Goal: Navigation & Orientation: Find specific page/section

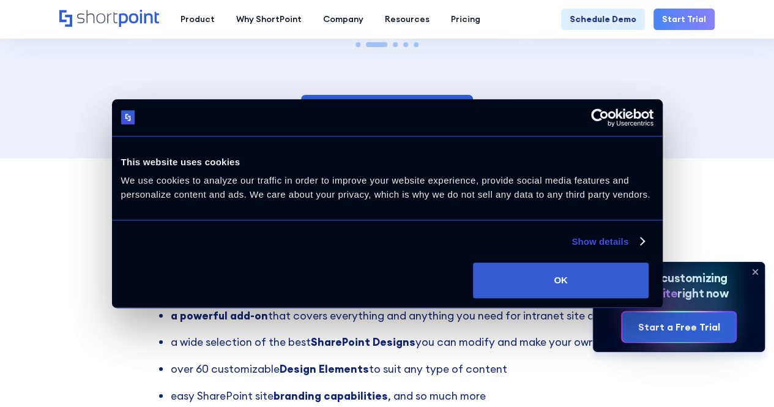
scroll to position [2201, 0]
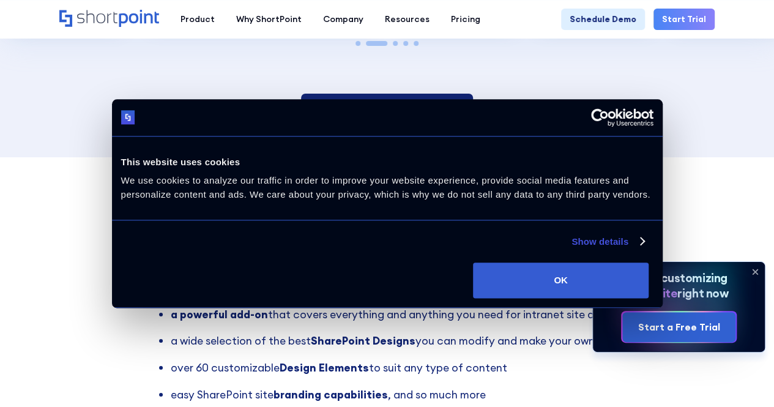
click at [388, 112] on link "Explore Templates Library" at bounding box center [387, 110] width 172 height 33
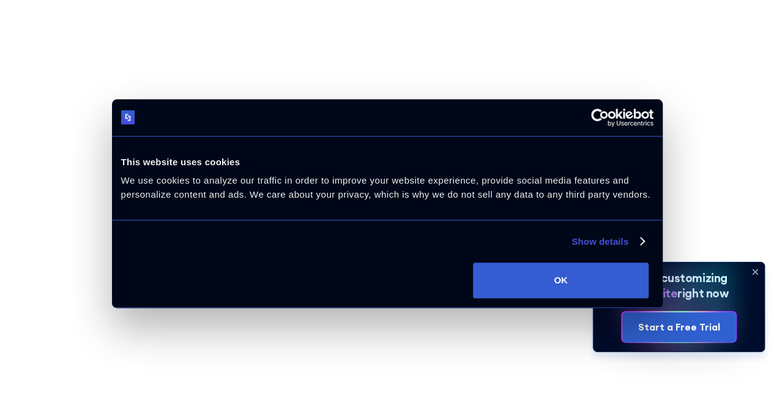
click at [751, 271] on icon at bounding box center [755, 272] width 20 height 20
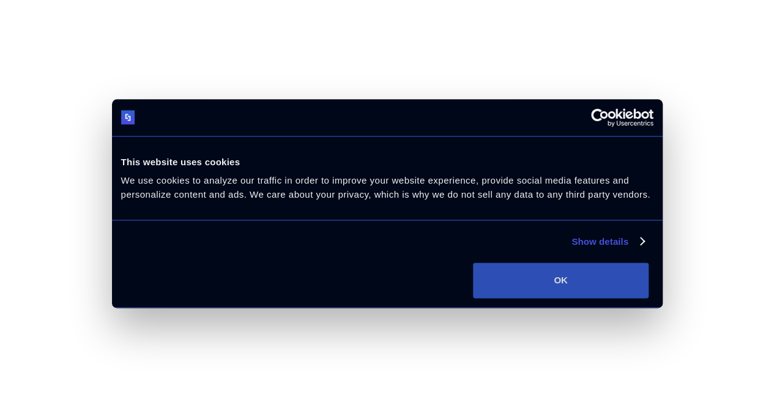
click at [648, 298] on button "OK" at bounding box center [560, 279] width 175 height 35
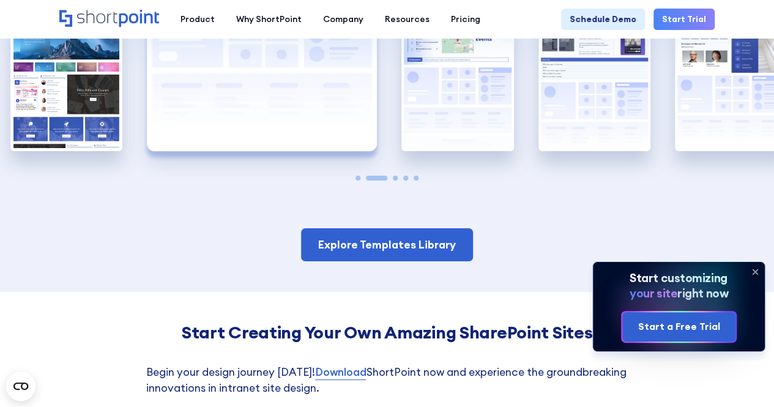
scroll to position [2140, 0]
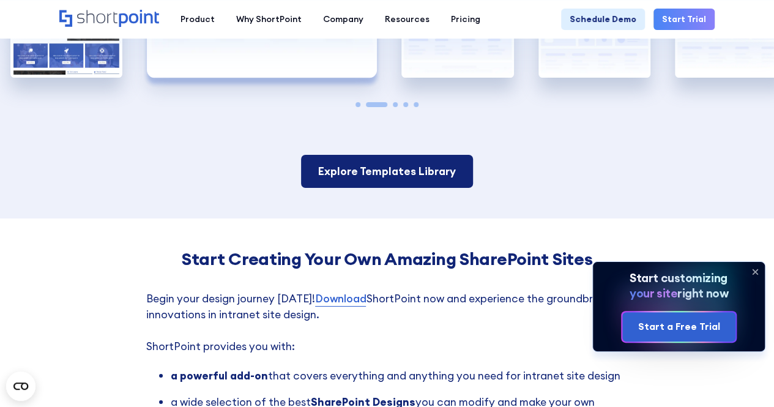
click at [328, 169] on link "Explore Templates Library" at bounding box center [387, 171] width 172 height 33
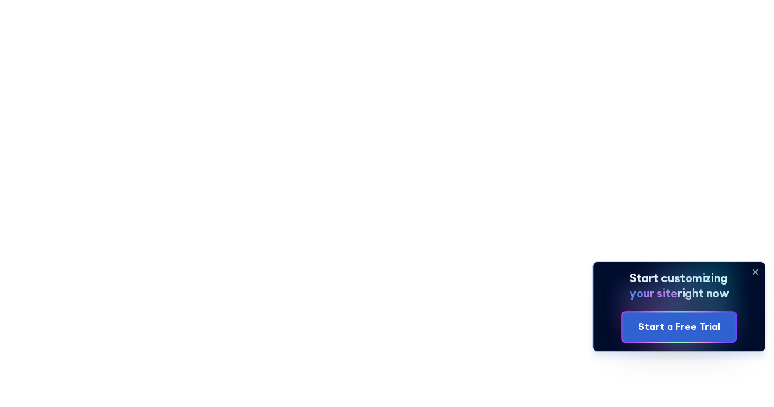
click at [755, 268] on icon at bounding box center [755, 272] width 20 height 20
click at [756, 273] on icon at bounding box center [754, 271] width 5 height 5
